Goal: Task Accomplishment & Management: Complete application form

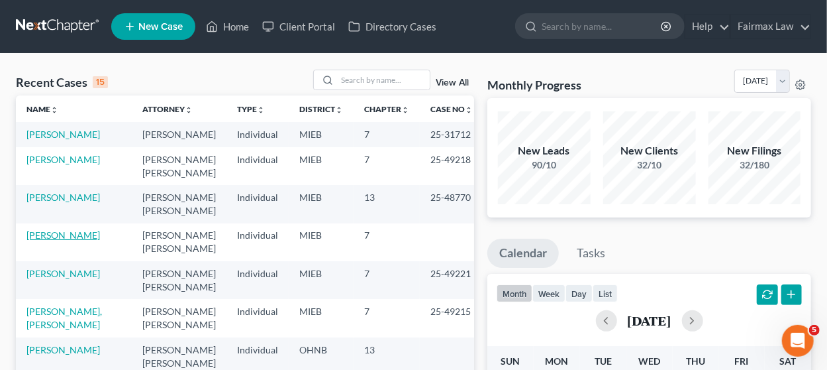
click at [60, 229] on link "[PERSON_NAME]" at bounding box center [63, 234] width 74 height 11
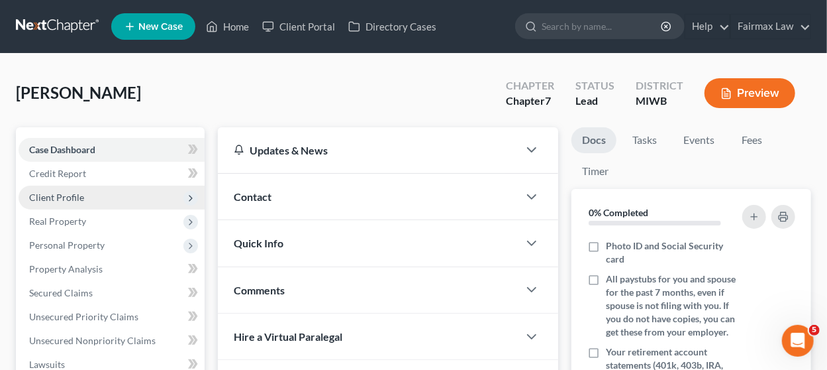
click at [136, 199] on span "Client Profile" at bounding box center [112, 197] width 186 height 24
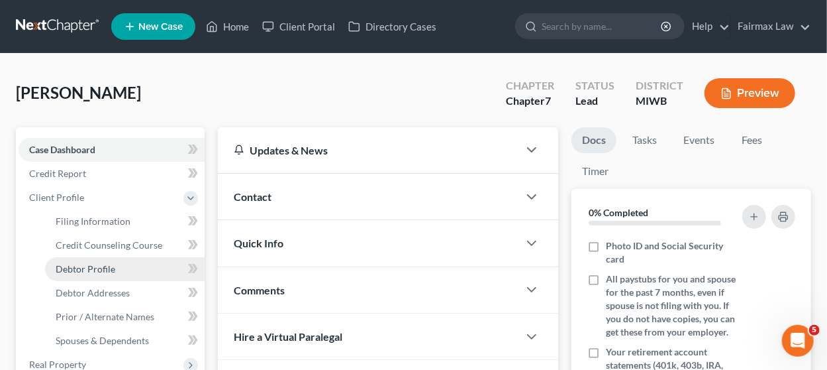
click at [128, 272] on link "Debtor Profile" at bounding box center [125, 269] width 160 height 24
select select "0"
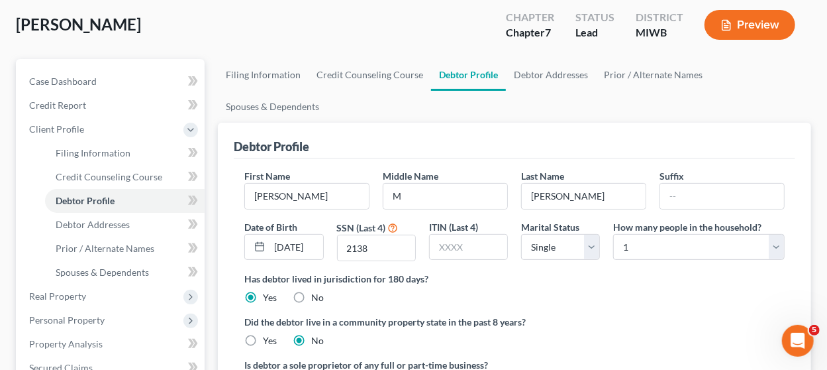
scroll to position [132, 0]
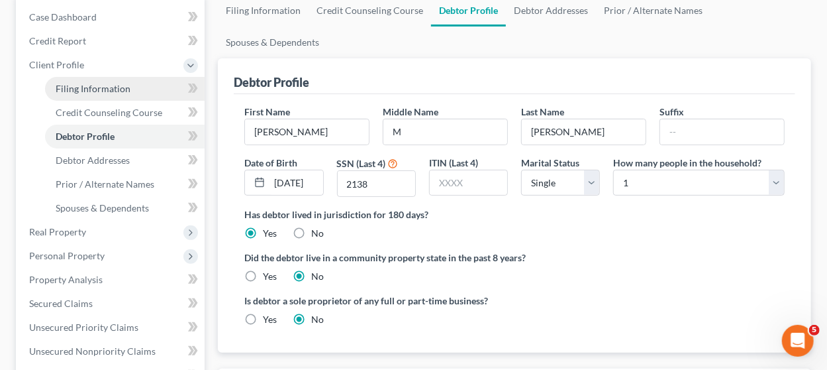
click at [127, 87] on span "Filing Information" at bounding box center [93, 88] width 75 height 11
select select "1"
select select "0"
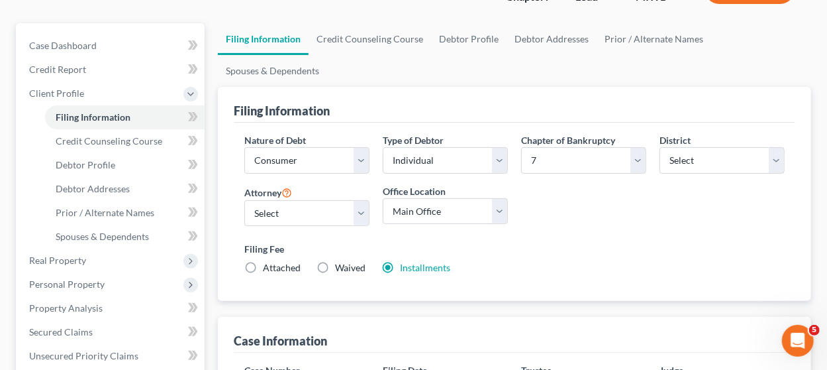
scroll to position [132, 0]
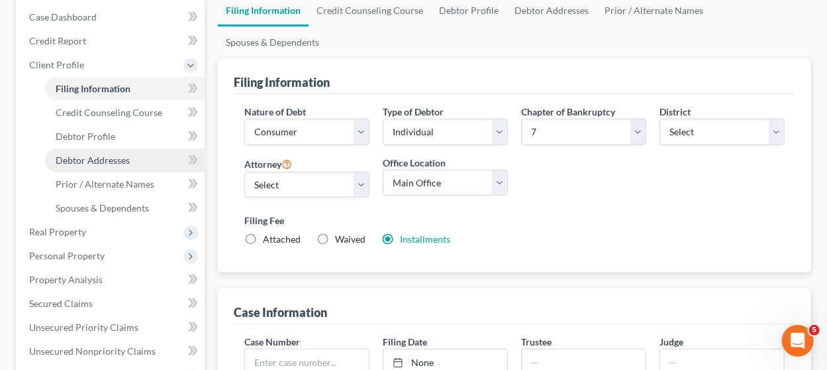
click at [114, 164] on span "Debtor Addresses" at bounding box center [93, 159] width 74 height 11
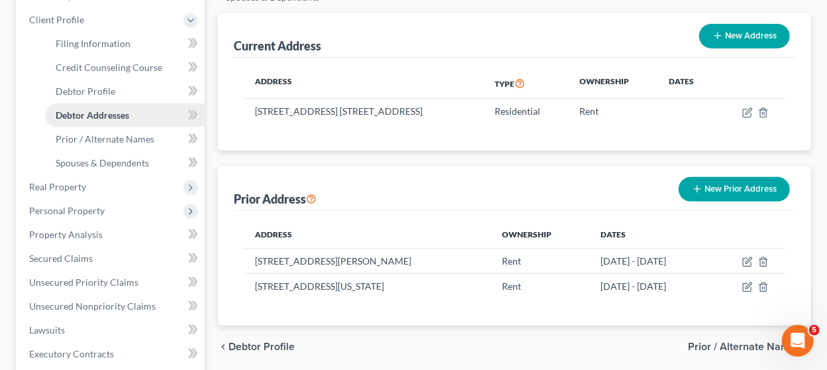
scroll to position [199, 0]
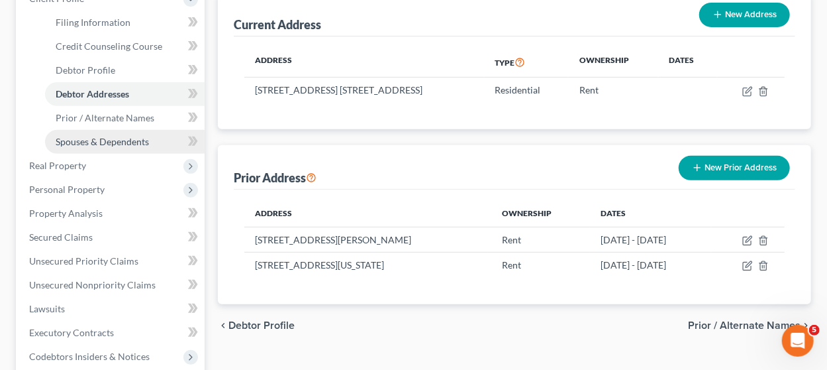
click at [107, 137] on span "Spouses & Dependents" at bounding box center [102, 141] width 93 height 11
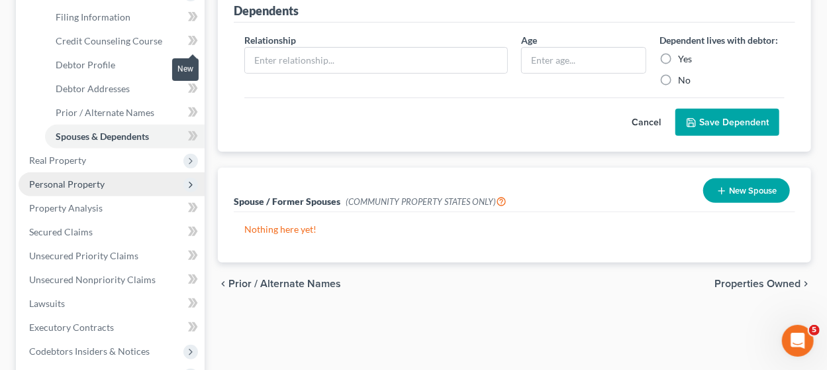
scroll to position [265, 0]
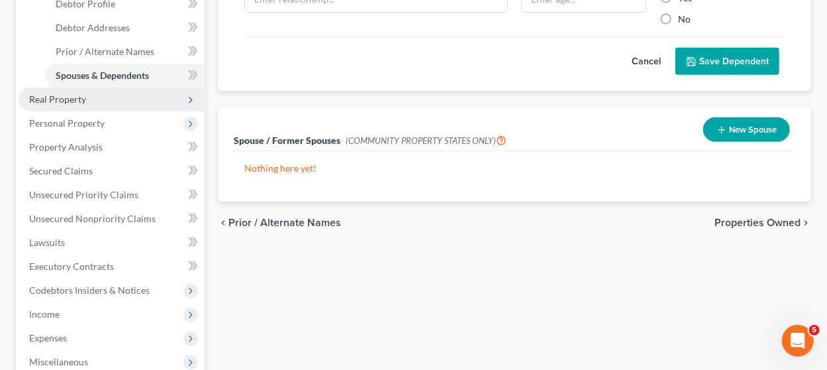
click at [59, 90] on span "Real Property" at bounding box center [112, 99] width 186 height 24
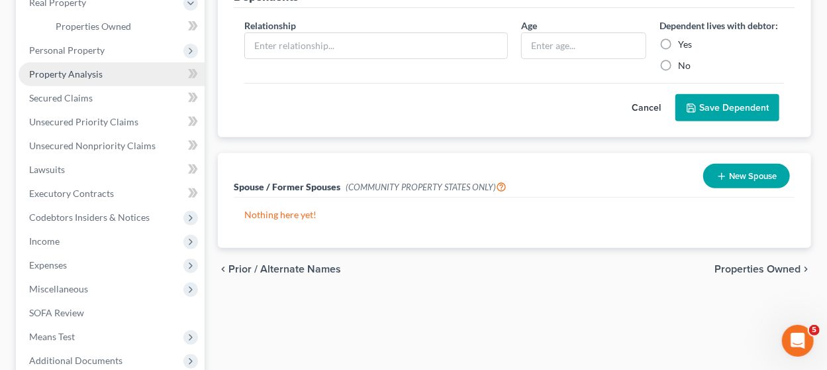
scroll to position [199, 0]
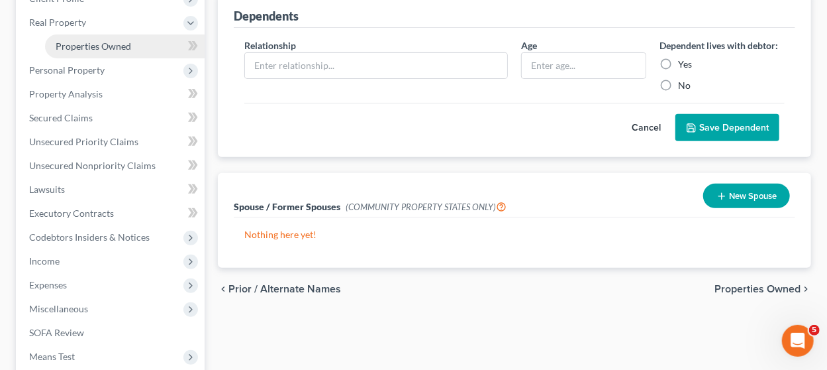
click at [113, 50] on span "Properties Owned" at bounding box center [94, 45] width 76 height 11
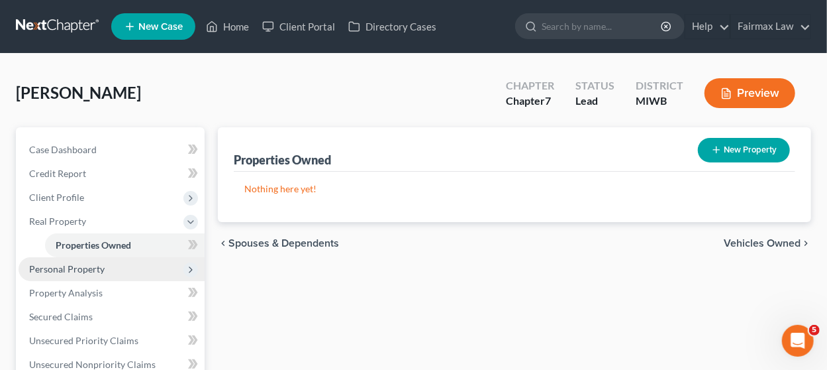
scroll to position [132, 0]
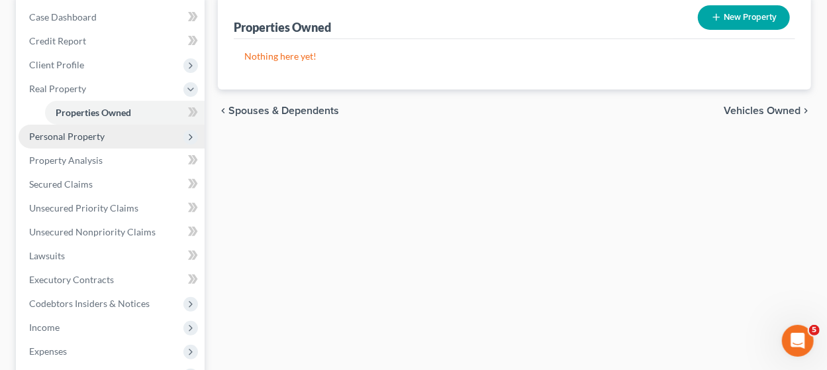
click at [103, 129] on span "Personal Property" at bounding box center [112, 137] width 186 height 24
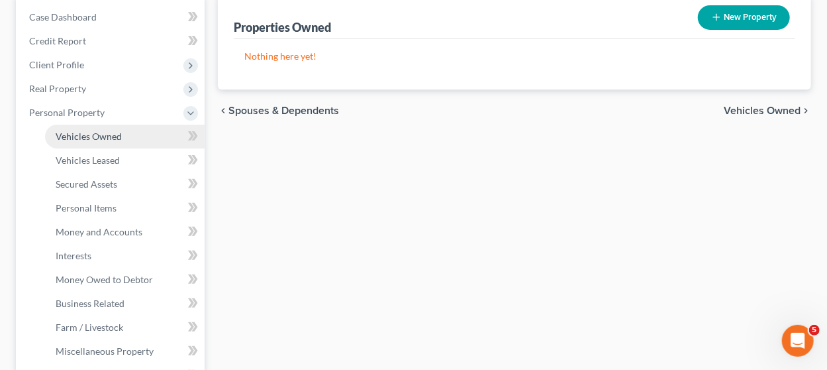
click at [105, 140] on span "Vehicles Owned" at bounding box center [89, 136] width 66 height 11
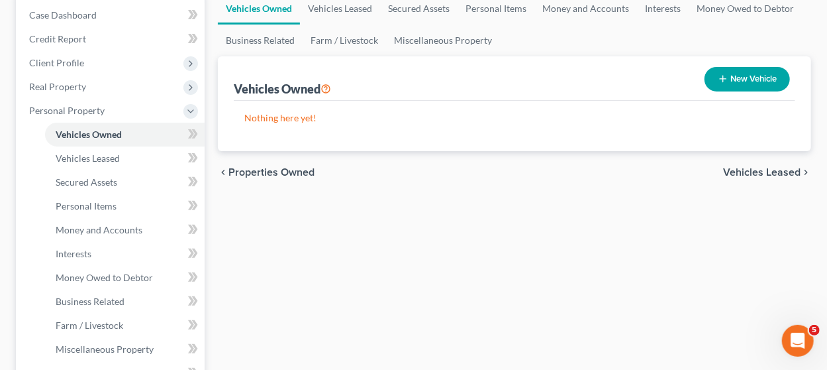
scroll to position [199, 0]
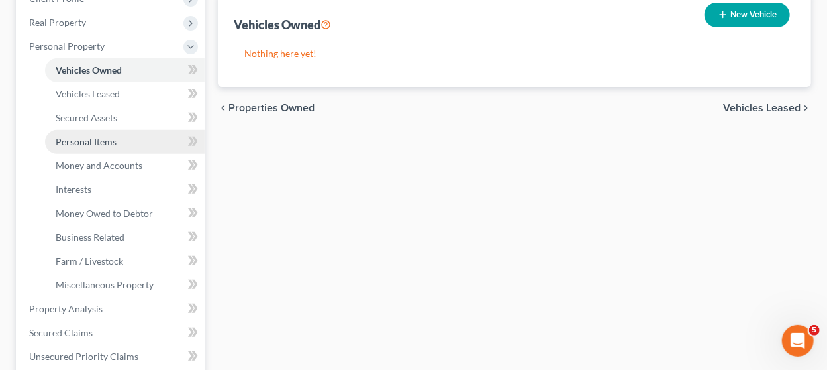
click at [91, 144] on span "Personal Items" at bounding box center [86, 141] width 61 height 11
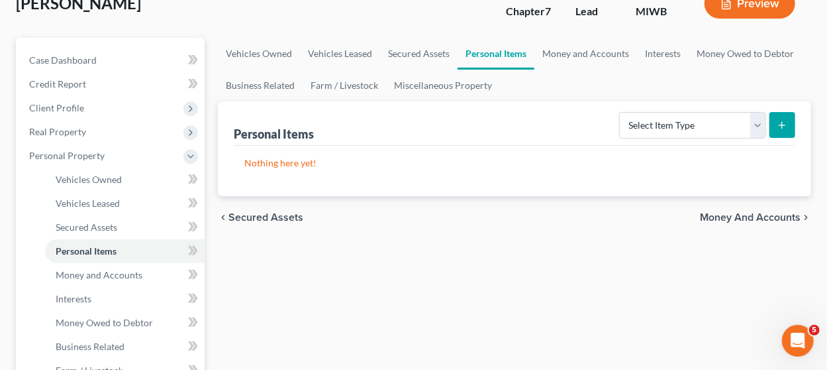
scroll to position [132, 0]
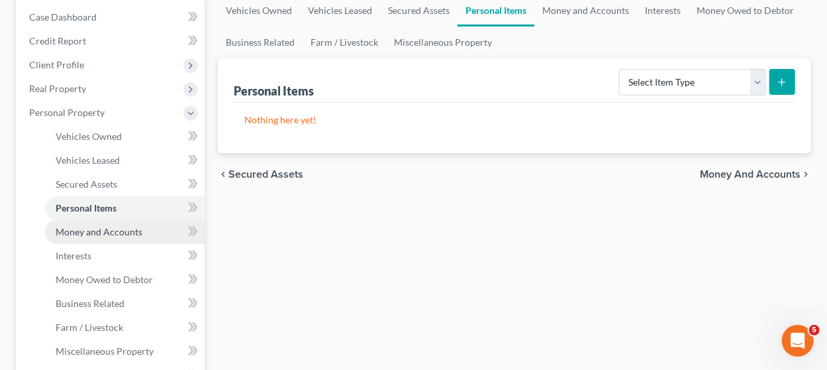
click at [77, 234] on span "Money and Accounts" at bounding box center [99, 231] width 87 height 11
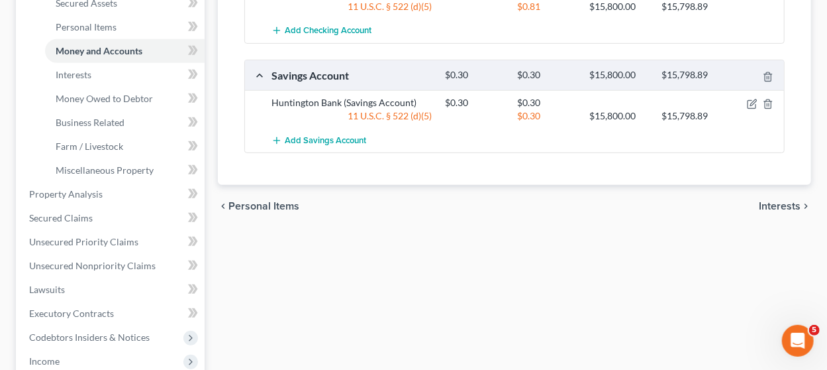
scroll to position [397, 0]
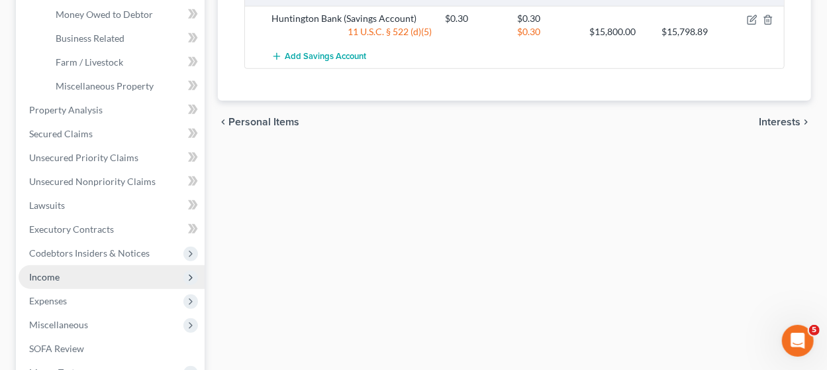
click at [115, 274] on span "Income" at bounding box center [112, 277] width 186 height 24
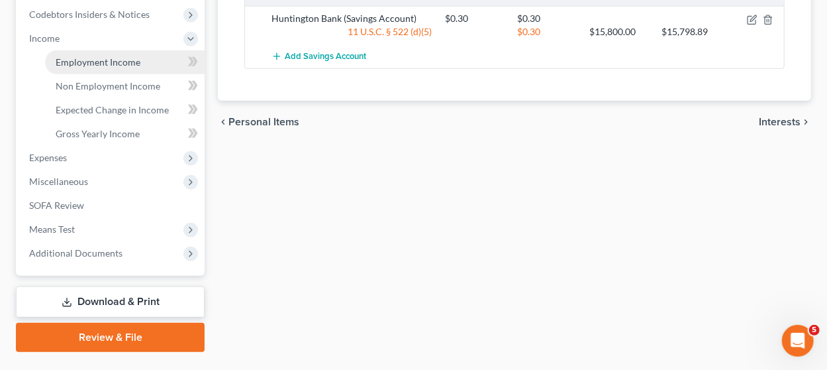
click at [130, 69] on link "Employment Income" at bounding box center [125, 62] width 160 height 24
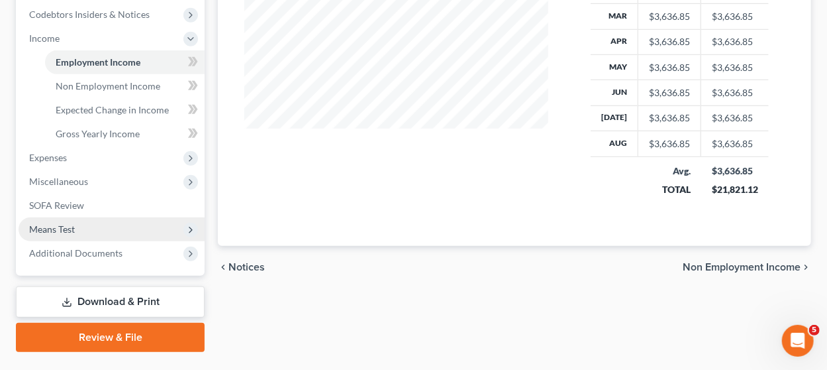
click at [70, 236] on span "Means Test" at bounding box center [112, 229] width 186 height 24
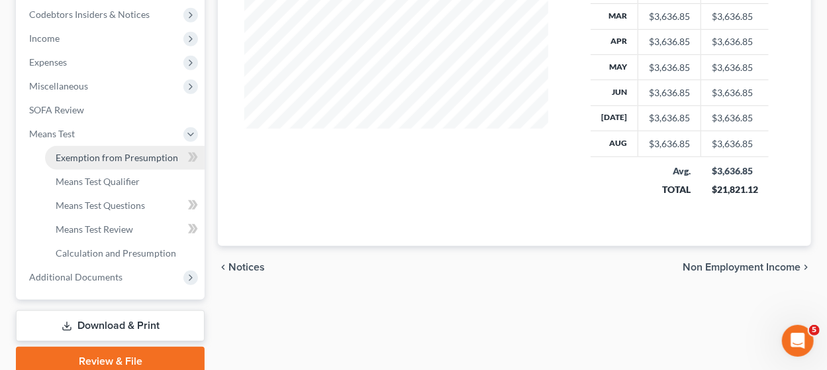
click at [123, 164] on link "Exemption from Presumption" at bounding box center [125, 158] width 160 height 24
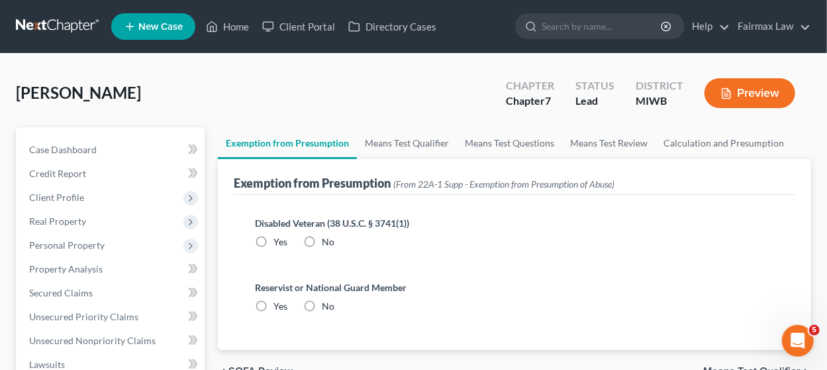
click at [322, 238] on label "No" at bounding box center [328, 241] width 13 height 13
click at [327, 238] on input "No" at bounding box center [331, 239] width 9 height 9
radio input "true"
click at [322, 303] on label "No" at bounding box center [328, 305] width 13 height 13
click at [327, 303] on input "No" at bounding box center [331, 303] width 9 height 9
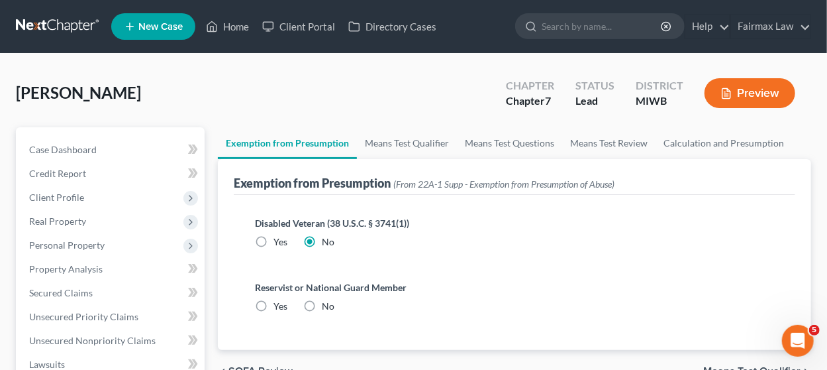
radio input "true"
click at [413, 140] on link "Means Test Qualifier" at bounding box center [407, 143] width 100 height 32
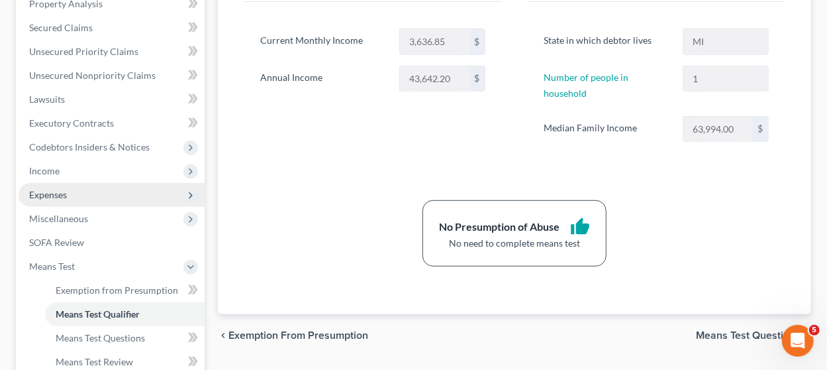
click at [120, 197] on span "Expenses" at bounding box center [112, 195] width 186 height 24
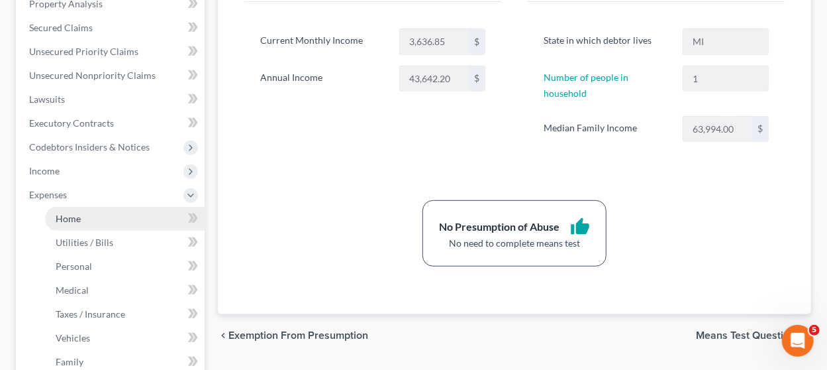
click at [119, 219] on link "Home" at bounding box center [125, 219] width 160 height 24
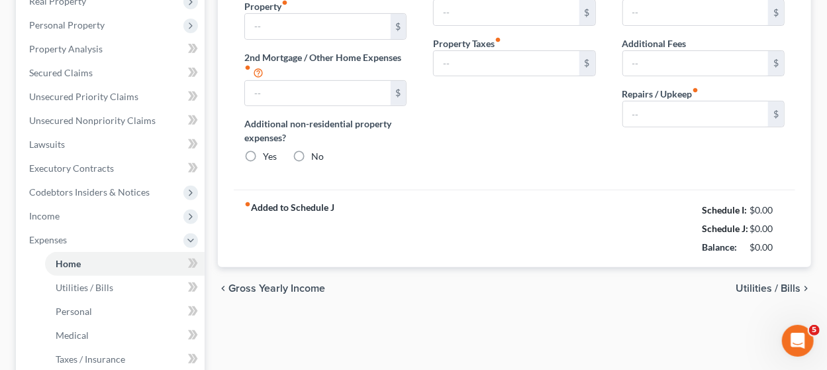
type input "1,500.00"
type input "0.00"
radio input "true"
type input "0.00"
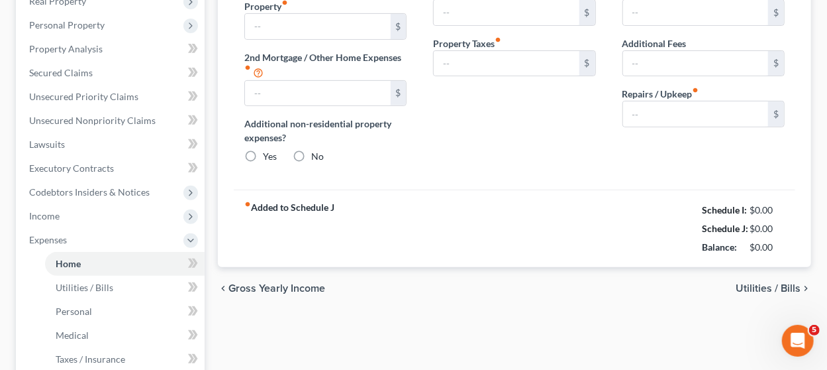
type input "0.00"
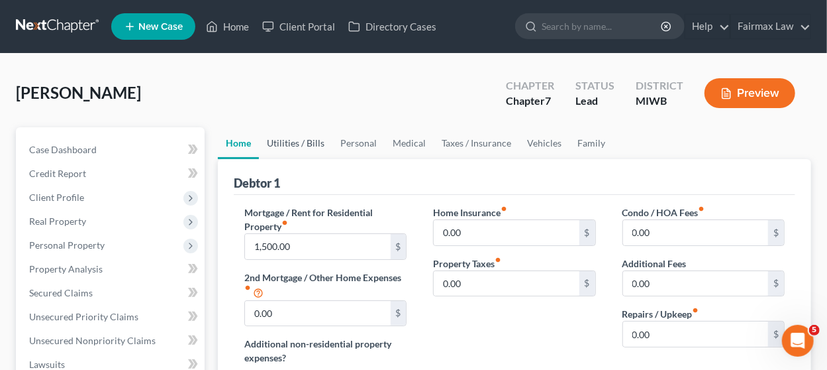
click at [307, 138] on link "Utilities / Bills" at bounding box center [296, 143] width 74 height 32
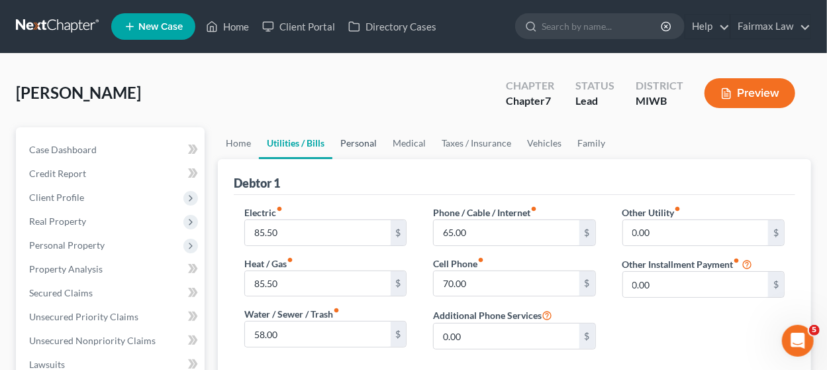
click at [372, 144] on link "Personal" at bounding box center [359, 143] width 52 height 32
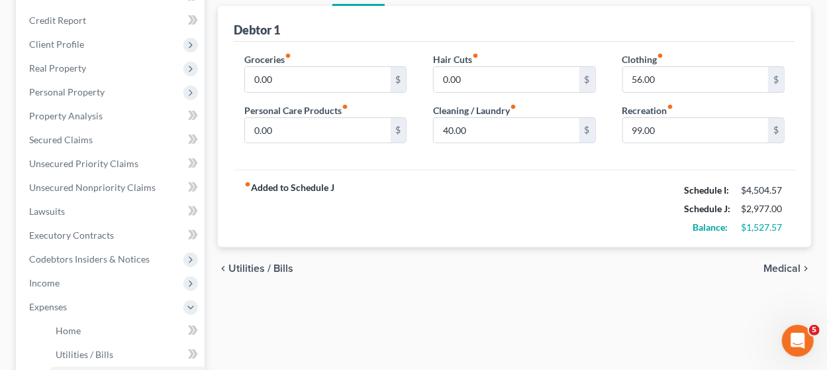
scroll to position [132, 0]
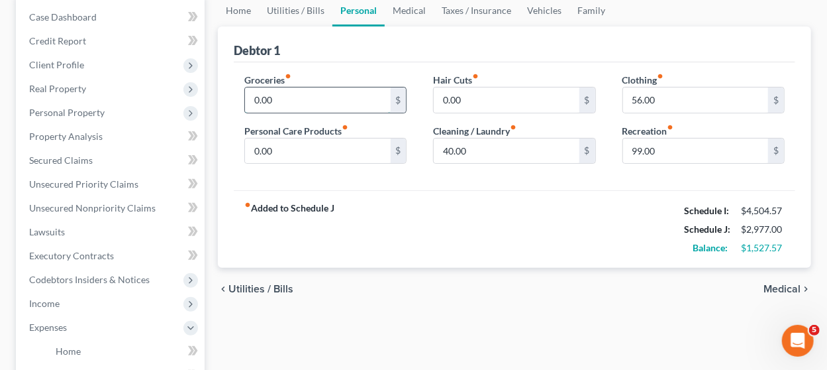
click at [298, 97] on input "0.00" at bounding box center [317, 99] width 145 height 25
type input "425"
click at [295, 152] on input "0.00" at bounding box center [317, 150] width 145 height 25
type input "50"
click at [663, 103] on input "56.00" at bounding box center [695, 99] width 145 height 25
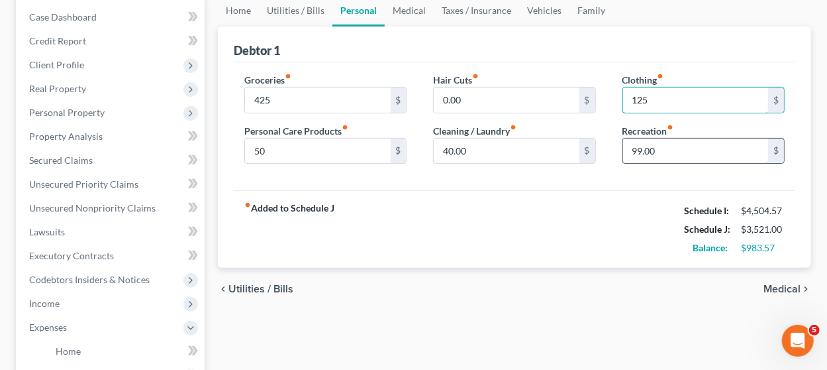
type input "125"
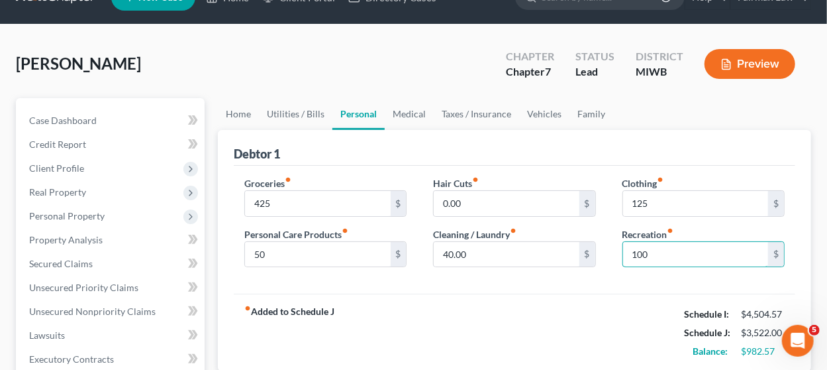
scroll to position [0, 0]
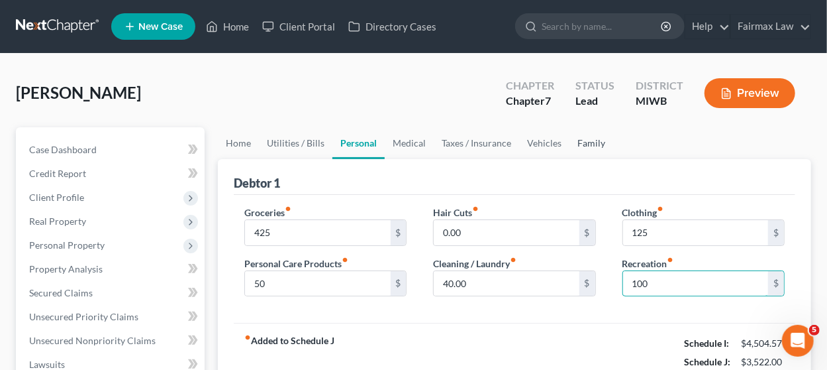
type input "100"
click at [581, 146] on link "Family" at bounding box center [592, 143] width 44 height 32
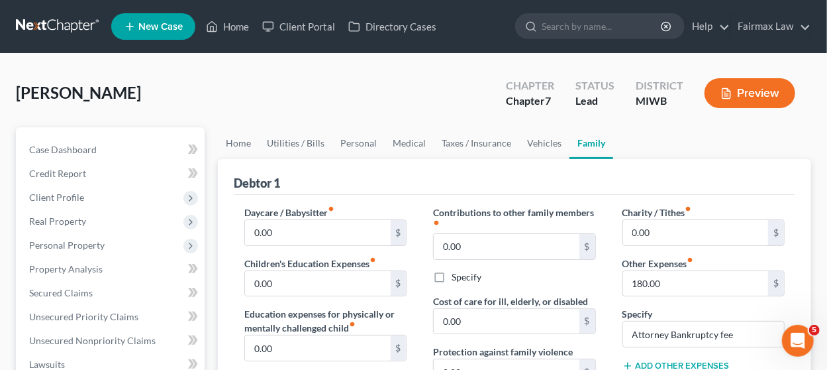
scroll to position [66, 0]
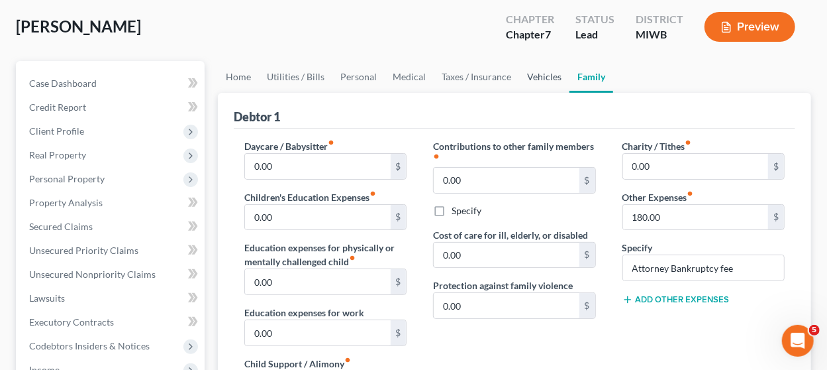
click at [549, 75] on link "Vehicles" at bounding box center [544, 77] width 50 height 32
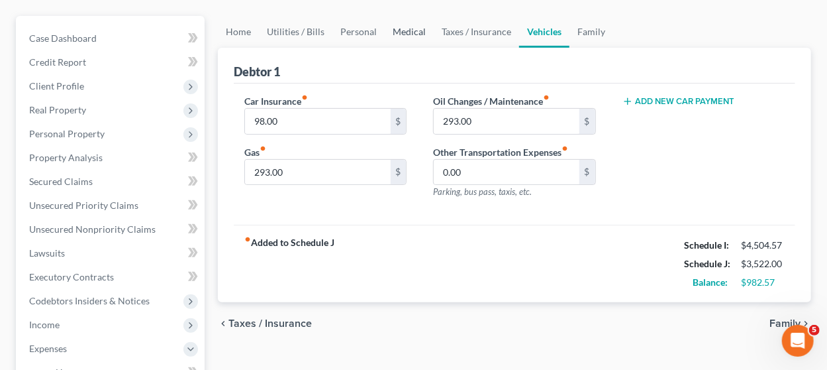
scroll to position [132, 0]
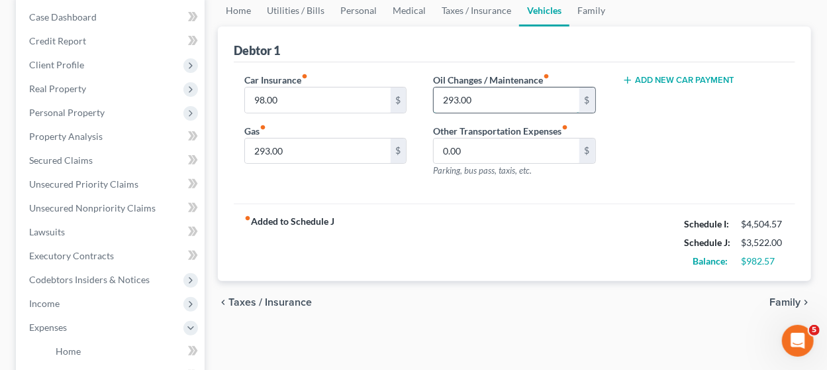
click at [485, 90] on input "293.00" at bounding box center [506, 99] width 145 height 25
type input "100"
click at [301, 147] on input "293.00" at bounding box center [317, 150] width 145 height 25
type input "300"
click at [481, 15] on link "Taxes / Insurance" at bounding box center [476, 11] width 85 height 32
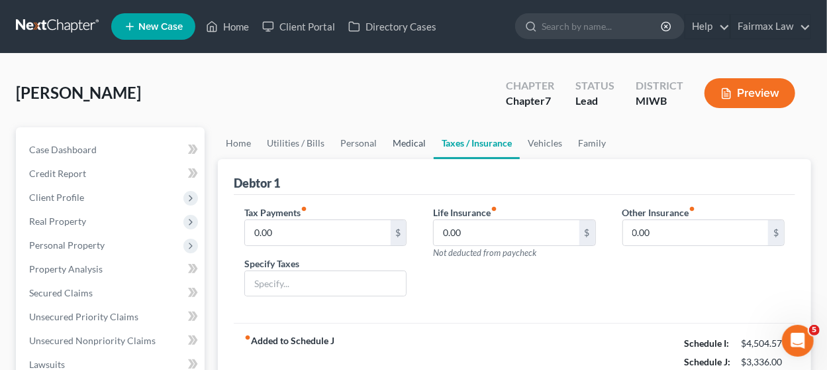
click at [396, 134] on link "Medical" at bounding box center [409, 143] width 49 height 32
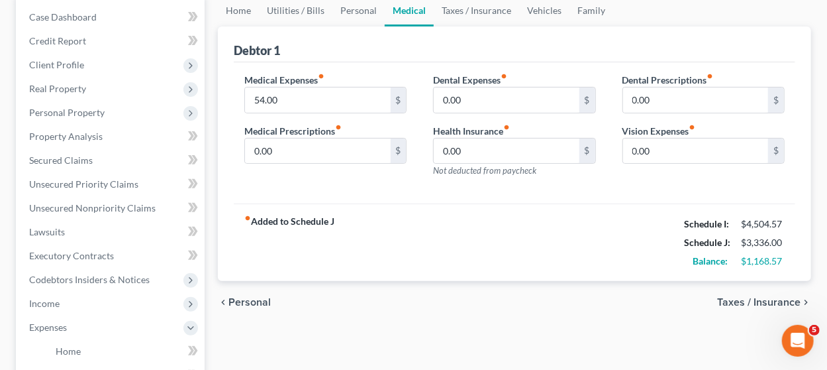
scroll to position [66, 0]
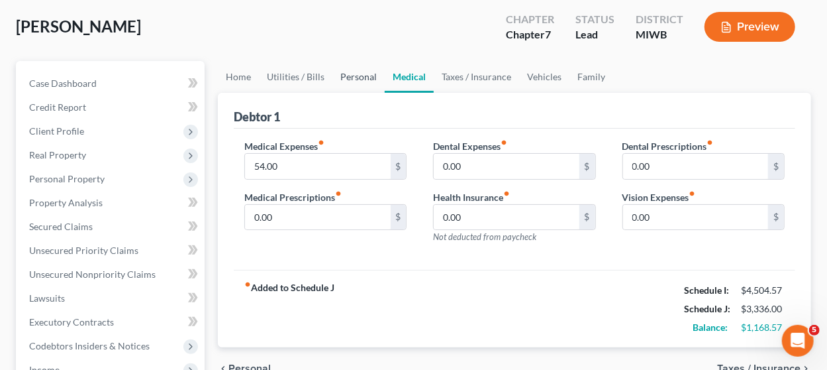
click at [349, 76] on link "Personal" at bounding box center [359, 77] width 52 height 32
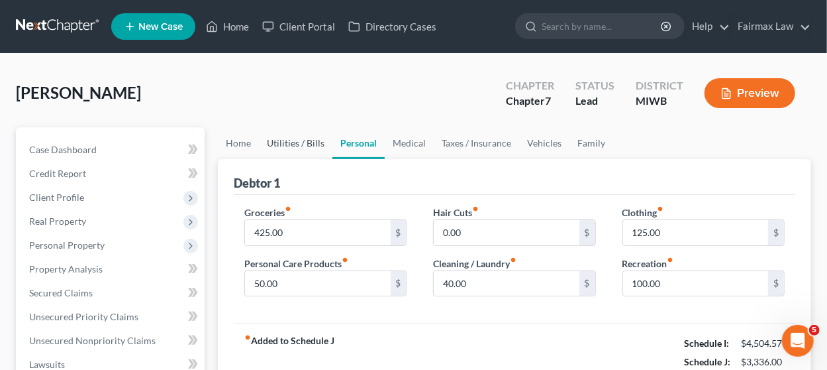
click at [303, 140] on link "Utilities / Bills" at bounding box center [296, 143] width 74 height 32
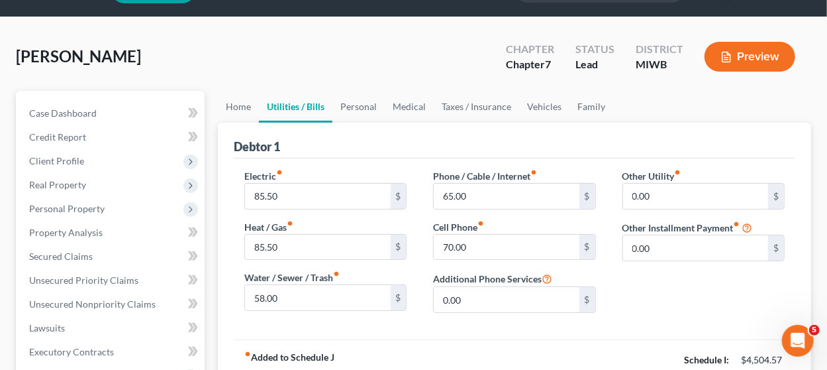
scroll to position [66, 0]
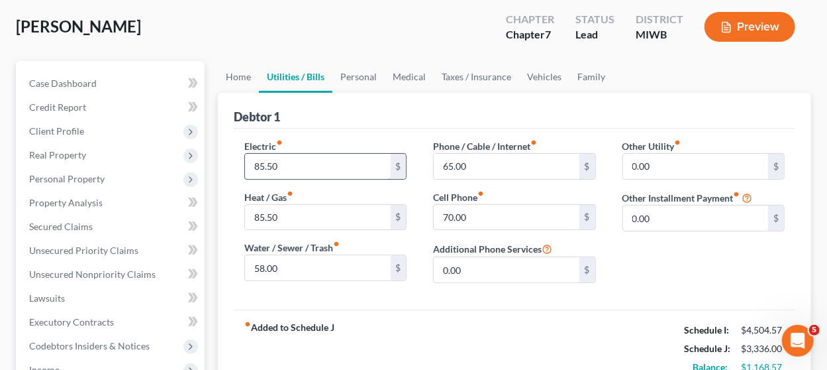
click at [304, 174] on input "85.50" at bounding box center [317, 166] width 145 height 25
type input "125"
click at [280, 210] on input "85.50" at bounding box center [317, 217] width 145 height 25
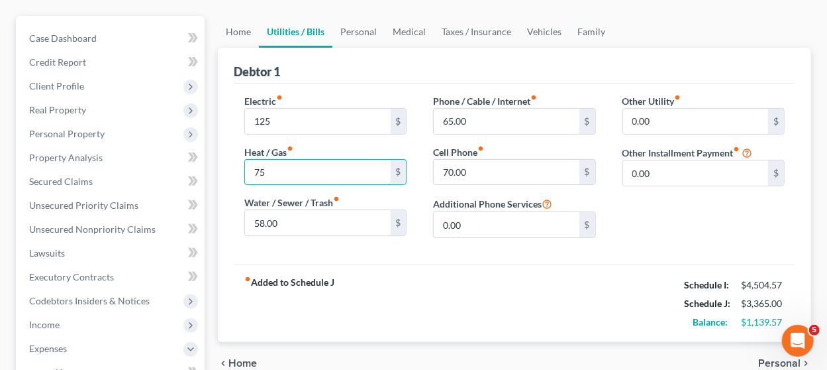
scroll to position [132, 0]
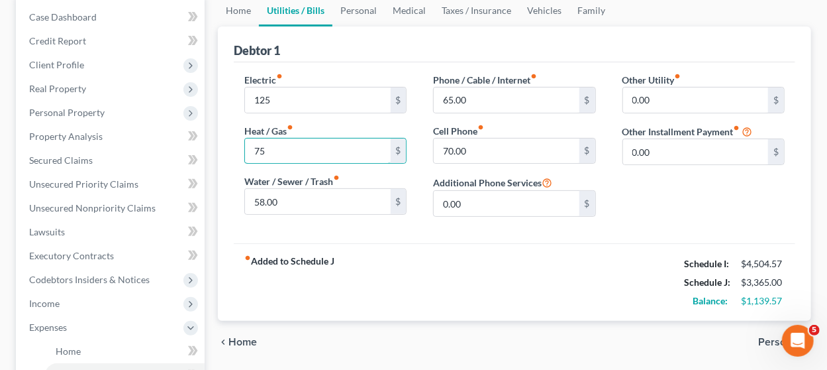
type input "75"
